Goal: Task Accomplishment & Management: Use online tool/utility

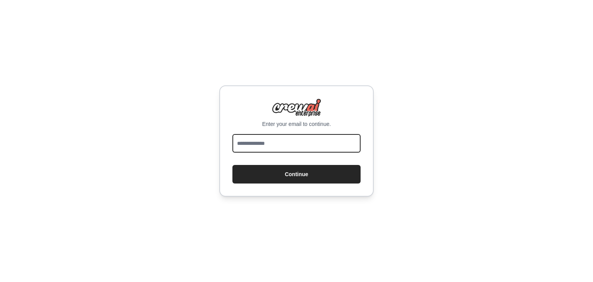
click at [259, 149] on input "email" at bounding box center [296, 143] width 128 height 19
type input "**********"
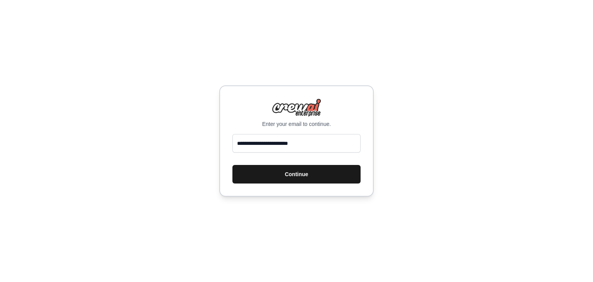
click at [286, 176] on button "Continue" at bounding box center [296, 174] width 128 height 19
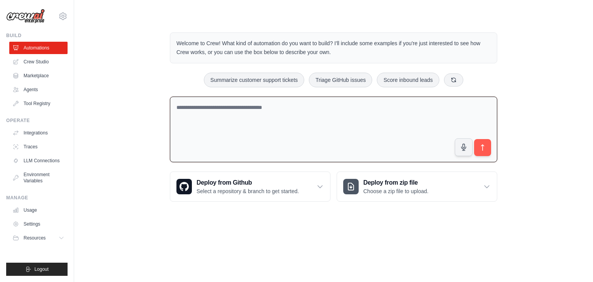
click at [277, 111] on textarea at bounding box center [333, 129] width 327 height 66
click at [255, 121] on textarea at bounding box center [333, 129] width 327 height 66
type textarea "*"
click at [318, 108] on textarea "**********" at bounding box center [333, 129] width 327 height 66
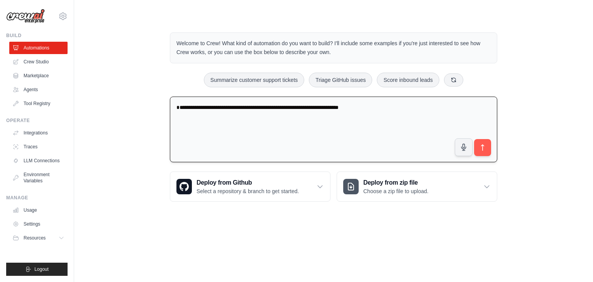
click at [340, 109] on textarea "**********" at bounding box center [333, 129] width 327 height 66
click at [389, 104] on textarea "**********" at bounding box center [333, 129] width 327 height 66
type textarea "**********"
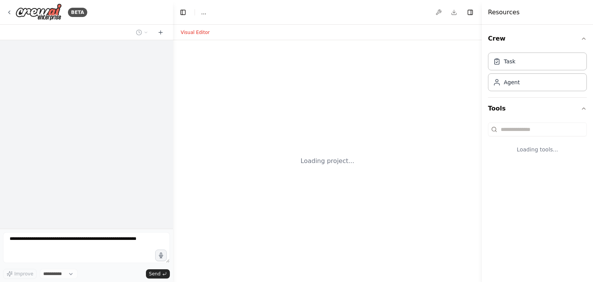
select select "****"
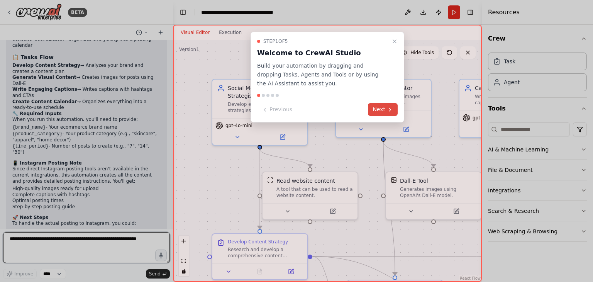
scroll to position [786, 0]
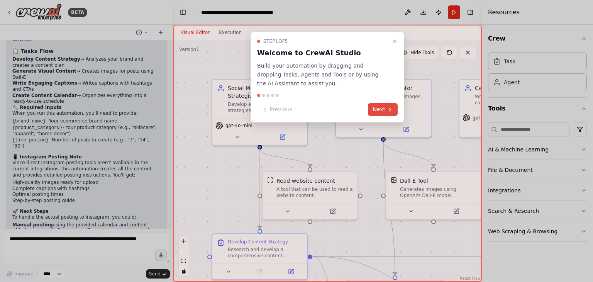
click at [388, 108] on icon at bounding box center [390, 110] width 6 height 6
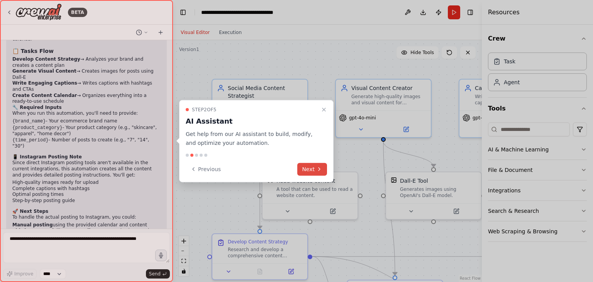
click at [316, 169] on icon at bounding box center [319, 169] width 6 height 6
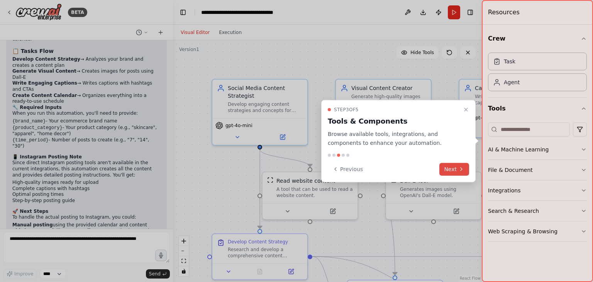
click at [453, 167] on button "Next" at bounding box center [454, 168] width 30 height 13
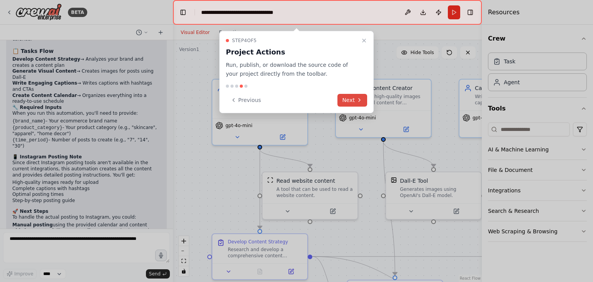
click at [359, 102] on icon at bounding box center [359, 100] width 6 height 6
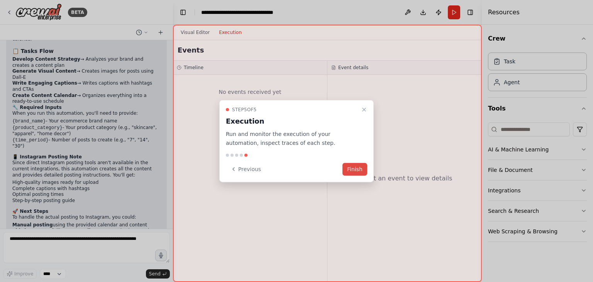
click at [360, 166] on button "Finish" at bounding box center [354, 168] width 25 height 13
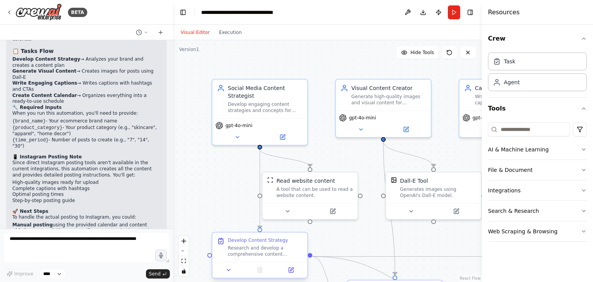
click at [272, 251] on div "Research and develop a comprehensive content strategy for {brand_name}'s Instag…" at bounding box center [265, 251] width 75 height 12
drag, startPoint x: 255, startPoint y: 255, endPoint x: 249, endPoint y: 256, distance: 6.4
click at [249, 256] on div "Research and develop a comprehensive content strategy for {brand_name}'s Instag…" at bounding box center [257, 251] width 75 height 12
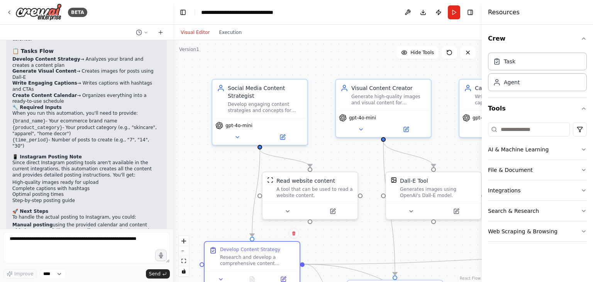
click at [592, 93] on div "Crew Task Agent Tools AI & Machine Learning File & Document Integrations Search…" at bounding box center [537, 153] width 111 height 257
drag, startPoint x: 592, startPoint y: 93, endPoint x: 592, endPoint y: 126, distance: 33.2
click at [592, 126] on div "Crew Task Agent Tools AI & Machine Learning File & Document Integrations Search…" at bounding box center [537, 153] width 111 height 257
click at [181, 201] on div ".deletable-edge-delete-btn { width: 20px; height: 20px; border: 0px solid #ffff…" at bounding box center [327, 161] width 309 height 242
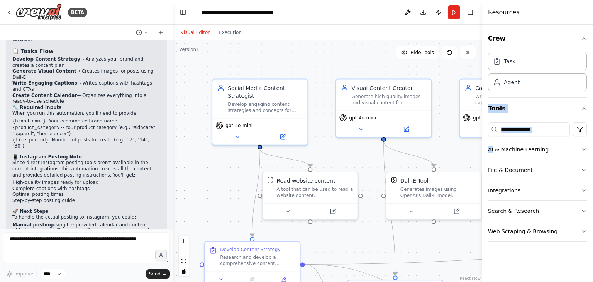
click at [181, 201] on div ".deletable-edge-delete-btn { width: 20px; height: 20px; border: 0px solid #ffff…" at bounding box center [327, 161] width 309 height 242
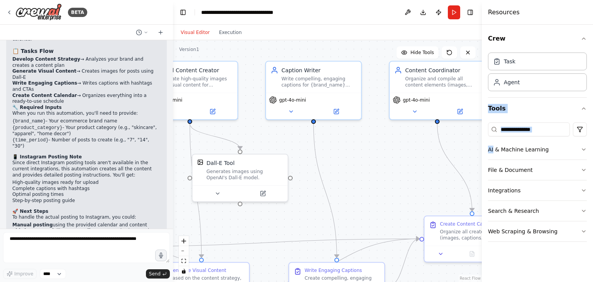
drag, startPoint x: 194, startPoint y: 202, endPoint x: 0, endPoint y: 183, distance: 194.7
click at [0, 183] on div "BETA i want an automation for content creation on instagram to create and post …" at bounding box center [296, 141] width 593 height 282
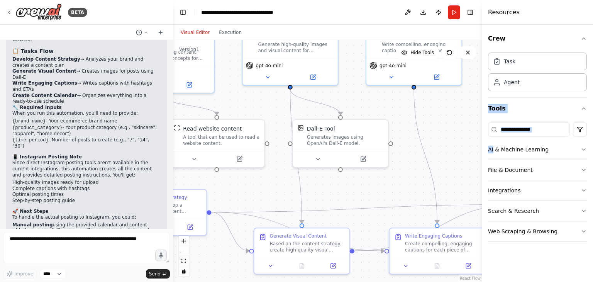
drag, startPoint x: 343, startPoint y: 152, endPoint x: 467, endPoint y: 147, distance: 124.8
click at [467, 147] on div ".deletable-edge-delete-btn { width: 20px; height: 20px; border: 0px solid #ffff…" at bounding box center [327, 161] width 309 height 242
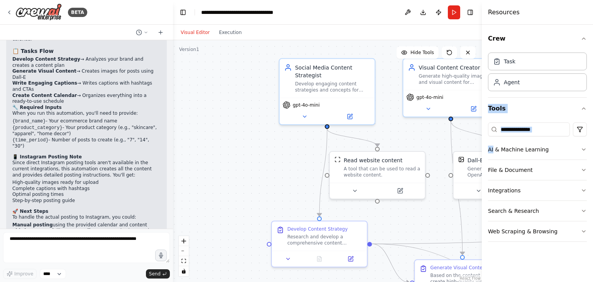
drag, startPoint x: 273, startPoint y: 128, endPoint x: 411, endPoint y: 131, distance: 137.4
click at [411, 131] on div ".deletable-edge-delete-btn { width: 20px; height: 20px; border: 0px solid #ffff…" at bounding box center [327, 161] width 309 height 242
click at [451, 12] on button "Run" at bounding box center [454, 12] width 12 height 14
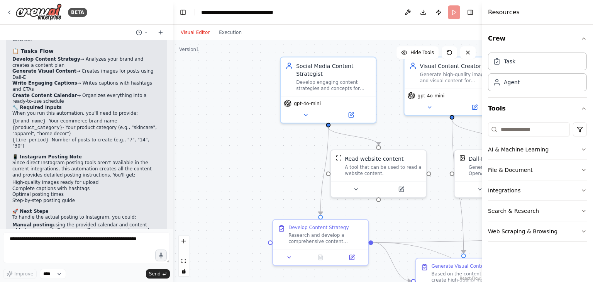
click at [454, 7] on header "**********" at bounding box center [327, 12] width 309 height 25
click at [472, 10] on button "Toggle Right Sidebar" at bounding box center [470, 12] width 11 height 11
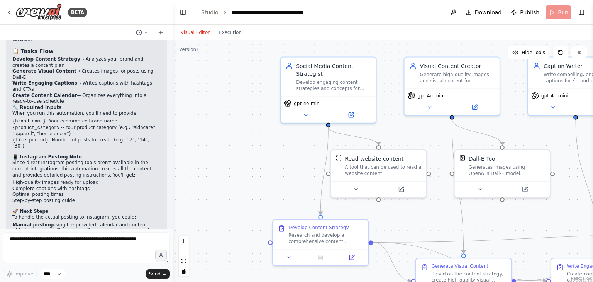
click at [551, 15] on header "**********" at bounding box center [383, 12] width 420 height 25
drag, startPoint x: 551, startPoint y: 15, endPoint x: 501, endPoint y: 79, distance: 82.2
click at [501, 79] on main "**********" at bounding box center [383, 141] width 420 height 282
click at [522, 113] on div ".deletable-edge-delete-btn { width: 20px; height: 20px; border: 0px solid #ffff…" at bounding box center [383, 161] width 420 height 242
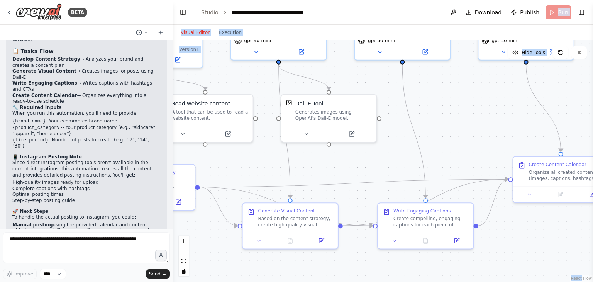
drag, startPoint x: 530, startPoint y: 142, endPoint x: 357, endPoint y: 87, distance: 182.0
click at [357, 87] on div ".deletable-edge-delete-btn { width: 20px; height: 20px; border: 0px solid #ffff…" at bounding box center [383, 161] width 420 height 242
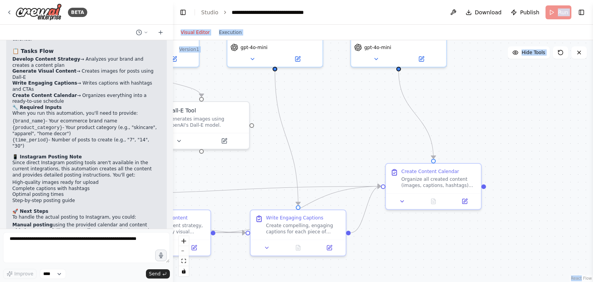
drag, startPoint x: 438, startPoint y: 155, endPoint x: 299, endPoint y: 170, distance: 139.4
click at [299, 170] on div ".deletable-edge-delete-btn { width: 20px; height: 20px; border: 0px solid #ffff…" at bounding box center [383, 161] width 420 height 242
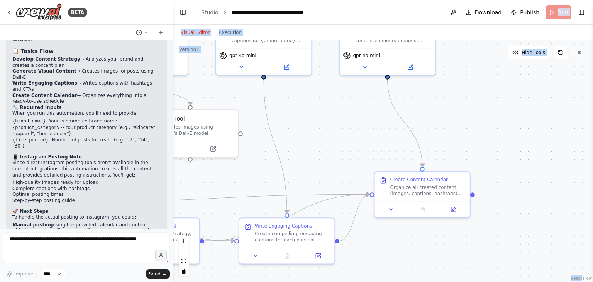
click at [579, 57] on button at bounding box center [578, 52] width 15 height 12
click at [582, 51] on button at bounding box center [578, 52] width 15 height 12
click at [579, 16] on button "Toggle Right Sidebar" at bounding box center [581, 12] width 11 height 11
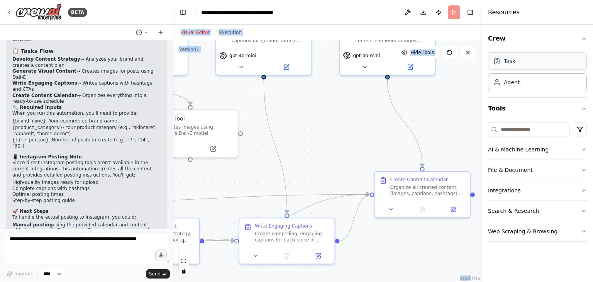
click at [553, 56] on div "Task" at bounding box center [537, 61] width 99 height 18
click at [528, 79] on div "Agent" at bounding box center [537, 82] width 99 height 18
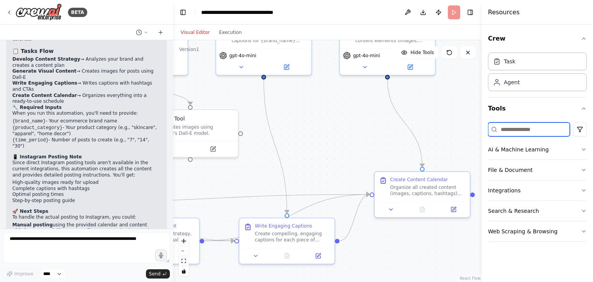
click at [509, 127] on input at bounding box center [529, 129] width 82 height 14
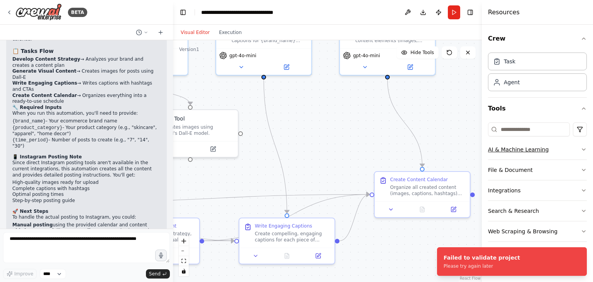
click at [498, 156] on button "AI & Machine Learning" at bounding box center [537, 149] width 99 height 20
